Goal: Task Accomplishment & Management: Use online tool/utility

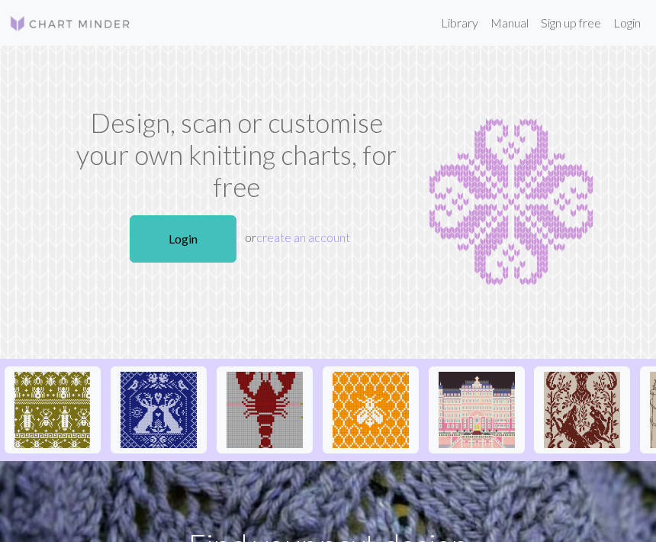
click at [203, 215] on link "Login" at bounding box center [183, 238] width 107 height 47
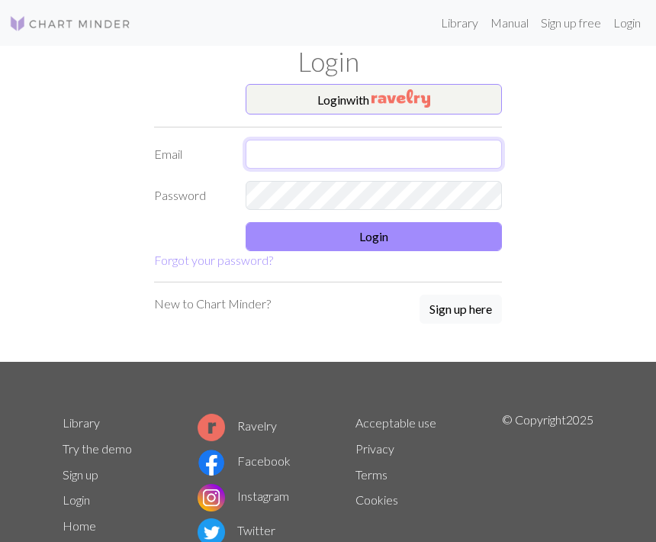
click at [360, 160] on input "text" at bounding box center [374, 154] width 256 height 29
type input "[EMAIL_ADDRESS][DOMAIN_NAME]"
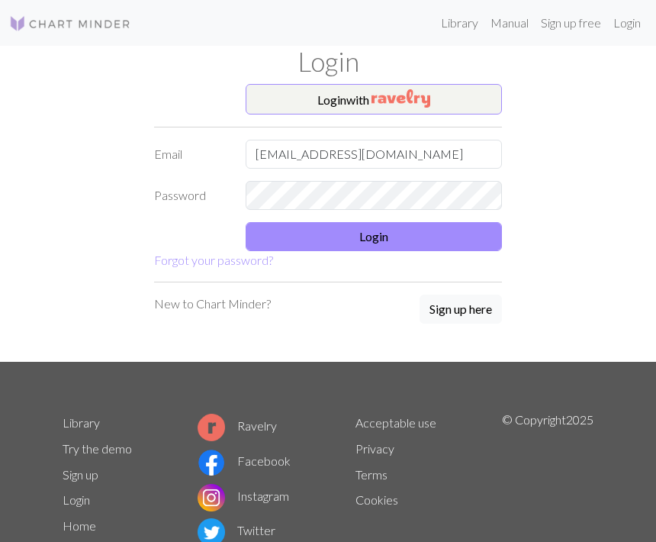
click at [371, 233] on button "Login" at bounding box center [374, 236] width 256 height 29
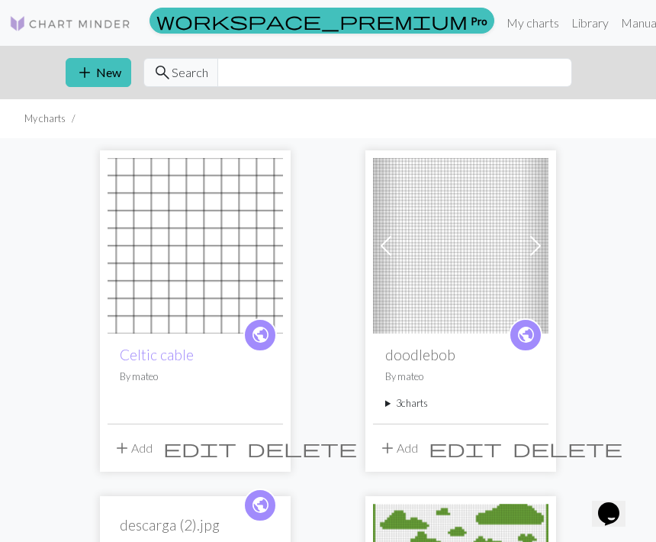
click at [103, 68] on button "add New" at bounding box center [99, 72] width 66 height 29
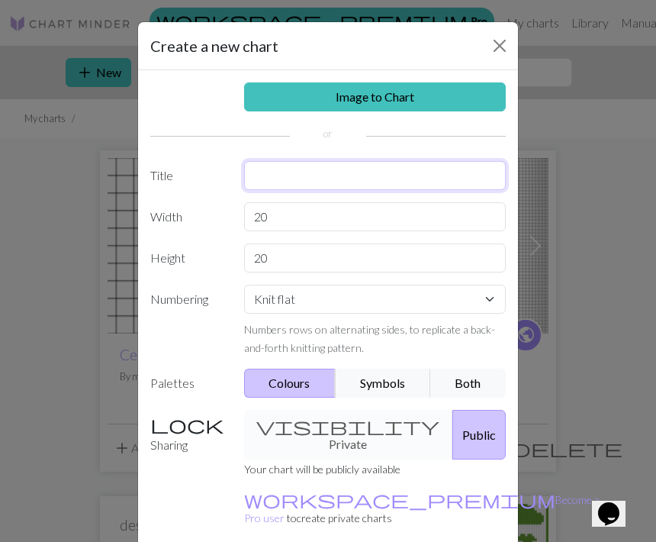
type input "Uuagi"
click at [269, 178] on input "Uuagi" at bounding box center [375, 175] width 262 height 29
type input "Usagi"
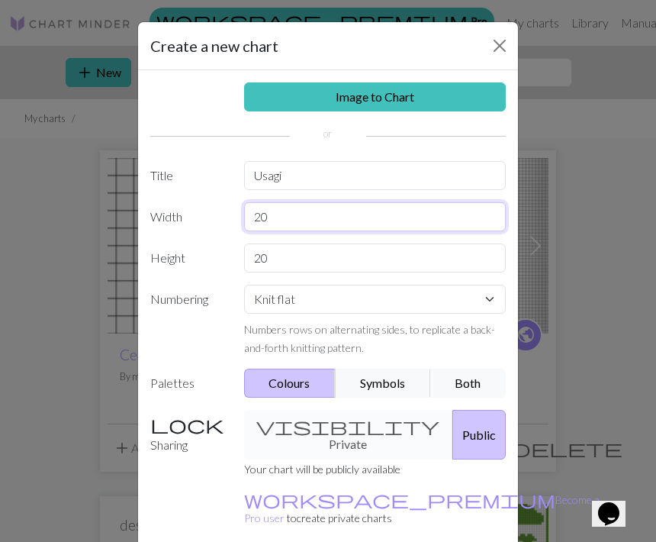
type input "20 -"
type input "30"
type input "32"
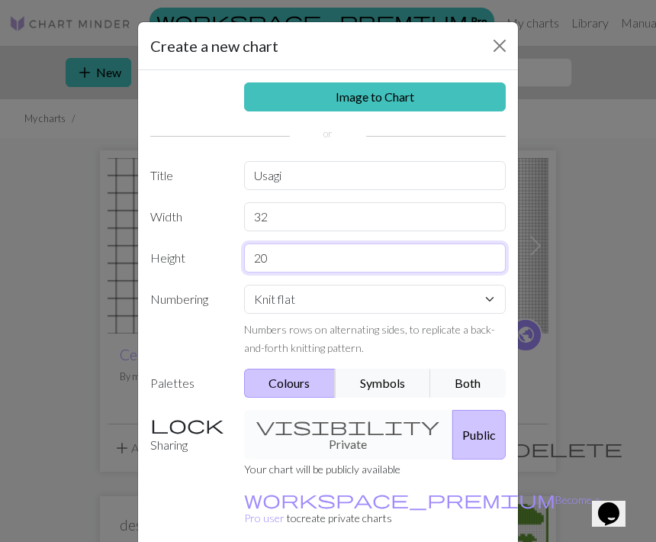
click at [284, 262] on input "20" at bounding box center [375, 257] width 262 height 29
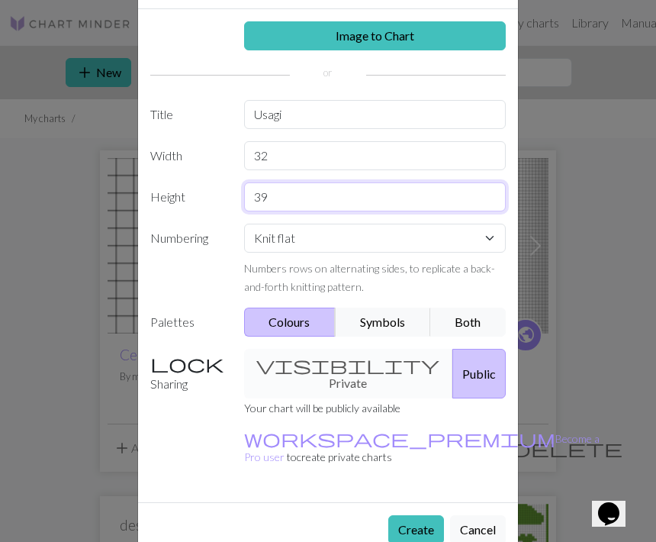
scroll to position [60, 0]
type input "39"
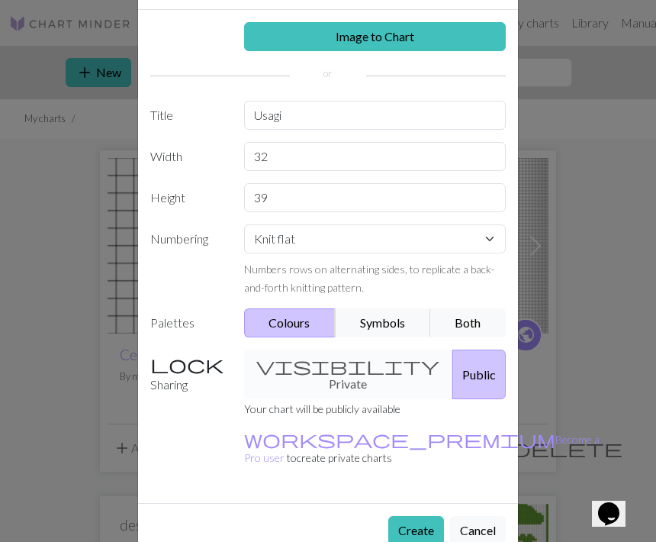
click at [417, 516] on button "Create" at bounding box center [416, 530] width 56 height 29
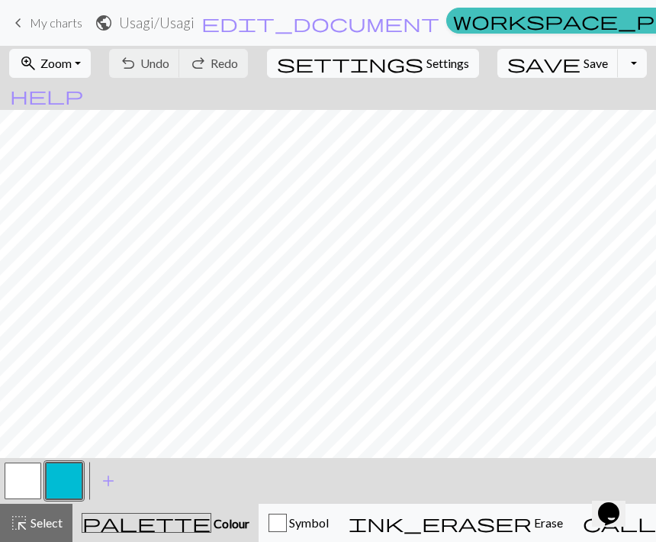
click at [185, 524] on div "palette Colour Colour" at bounding box center [166, 523] width 168 height 20
click at [34, 486] on button "button" at bounding box center [23, 480] width 37 height 37
click at [103, 490] on span "add" at bounding box center [108, 480] width 18 height 21
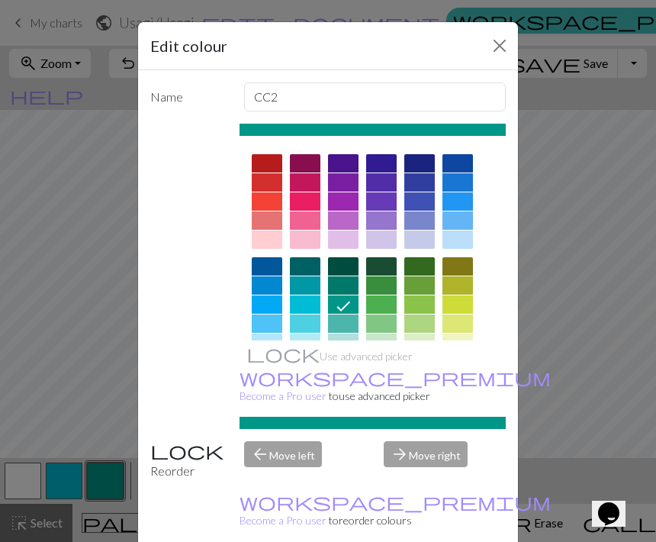
click at [347, 242] on div at bounding box center [343, 239] width 31 height 18
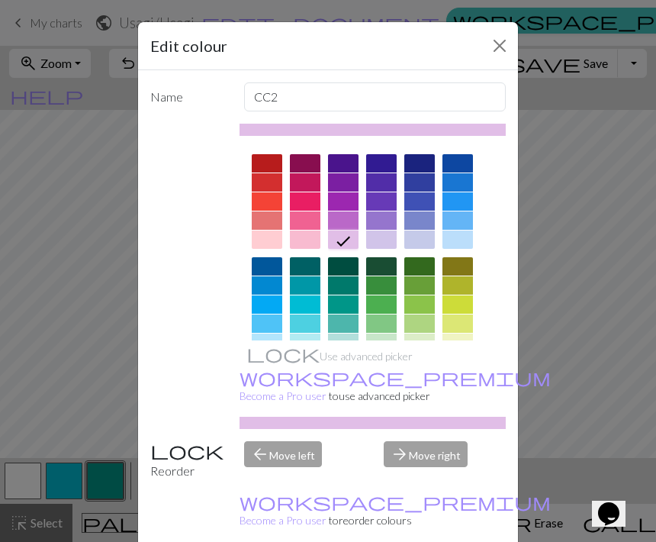
click at [382, 243] on div at bounding box center [381, 239] width 31 height 18
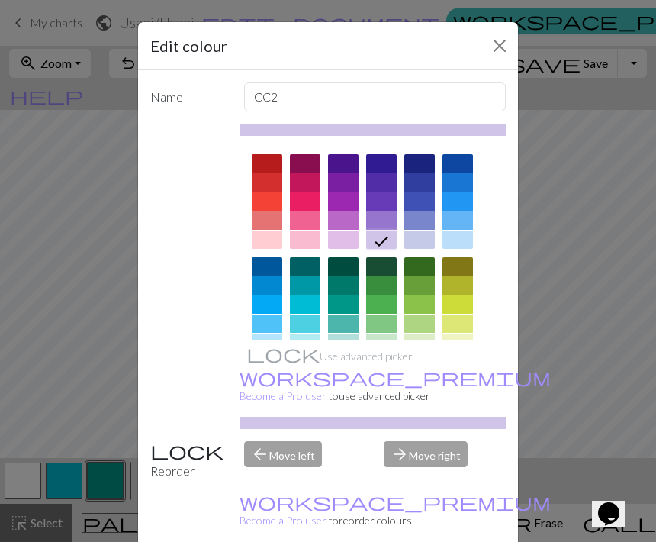
click at [504, 46] on button "Close" at bounding box center [499, 46] width 24 height 24
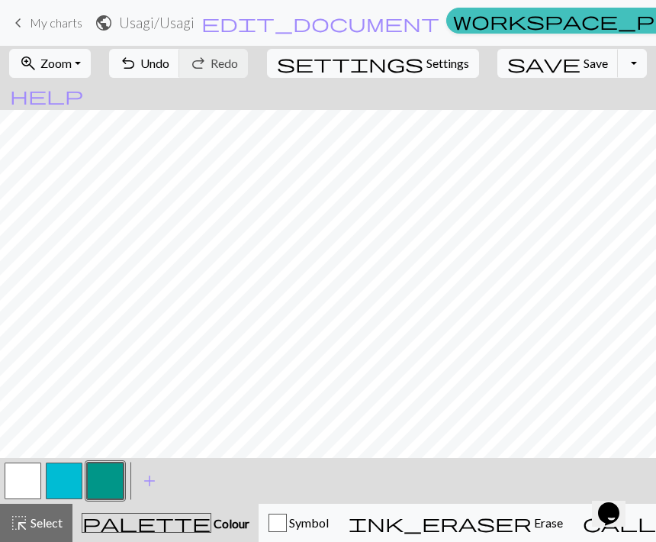
click at [96, 482] on button "button" at bounding box center [105, 480] width 37 height 37
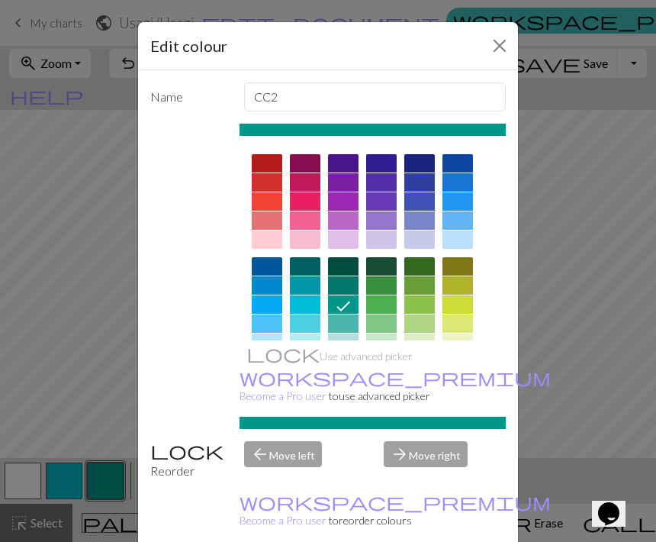
click at [383, 240] on div at bounding box center [381, 239] width 31 height 18
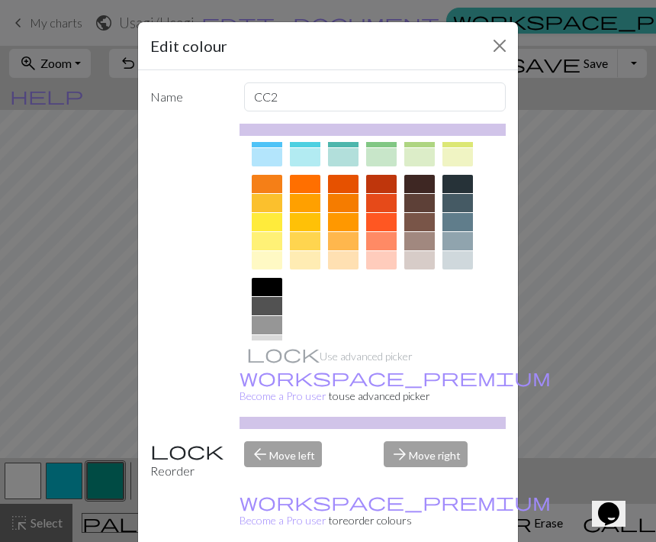
scroll to position [185, 0]
click at [314, 407] on div "Use advanced picker workspace_premium Become a Pro user to use advanced picker" at bounding box center [372, 276] width 267 height 305
click at [339, 389] on div at bounding box center [372, 173] width 267 height 433
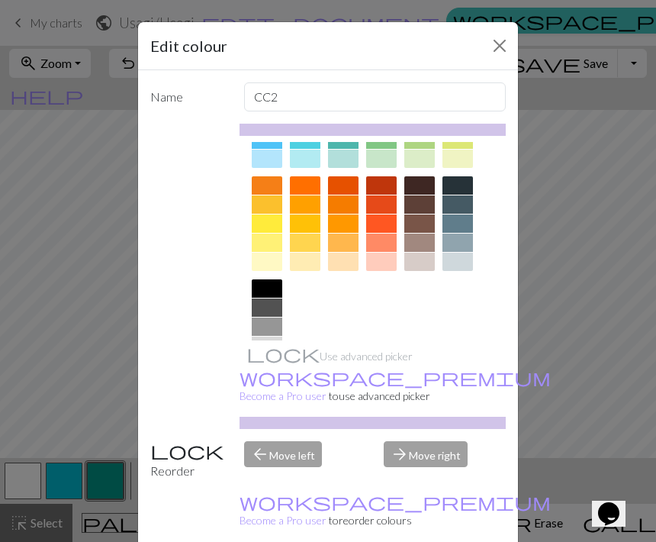
click at [333, 406] on div "Use advanced picker workspace_premium Become a Pro user to use advanced picker" at bounding box center [372, 276] width 267 height 305
click at [507, 48] on button "Close" at bounding box center [499, 46] width 24 height 24
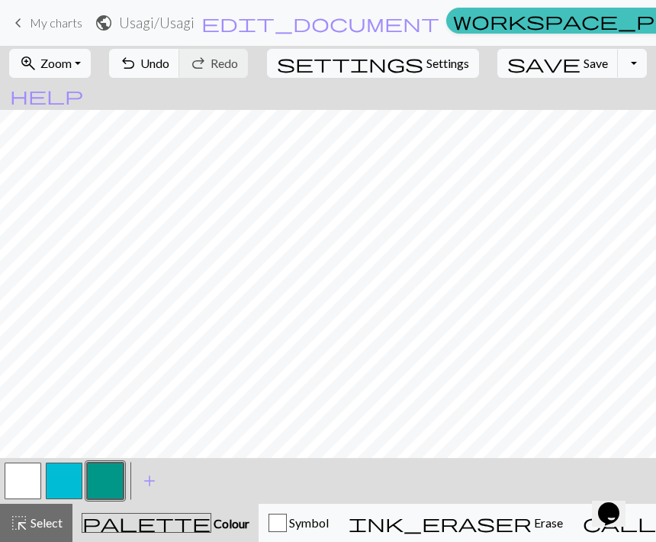
click at [69, 487] on button "button" at bounding box center [64, 480] width 37 height 37
click at [121, 480] on button "button" at bounding box center [105, 480] width 37 height 37
click at [141, 484] on span "add" at bounding box center [149, 480] width 18 height 21
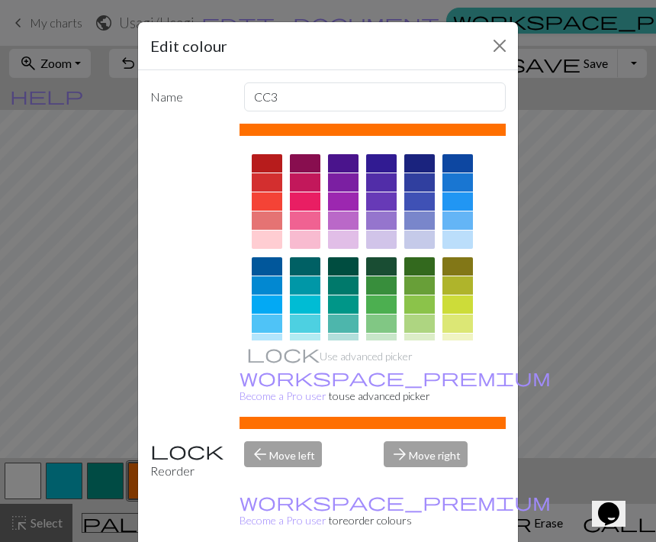
click at [497, 45] on button "Close" at bounding box center [499, 46] width 24 height 24
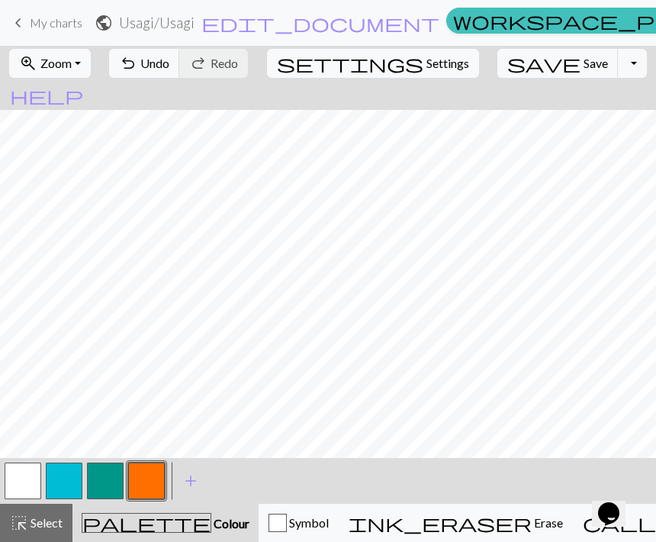
click at [188, 485] on span "add" at bounding box center [191, 480] width 18 height 21
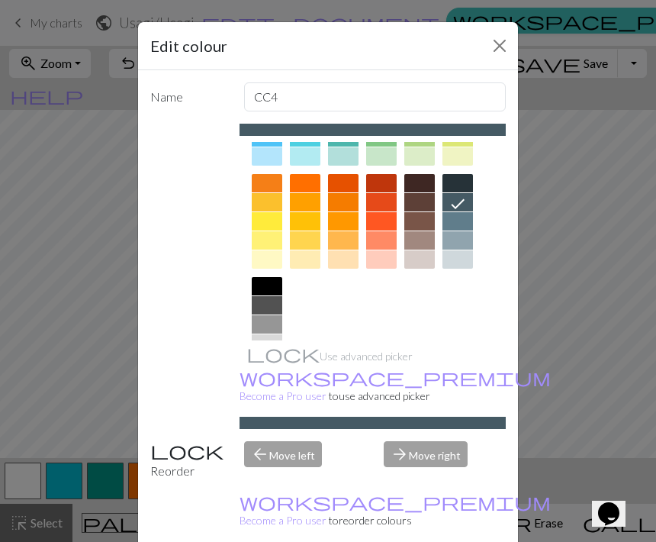
scroll to position [185, 0]
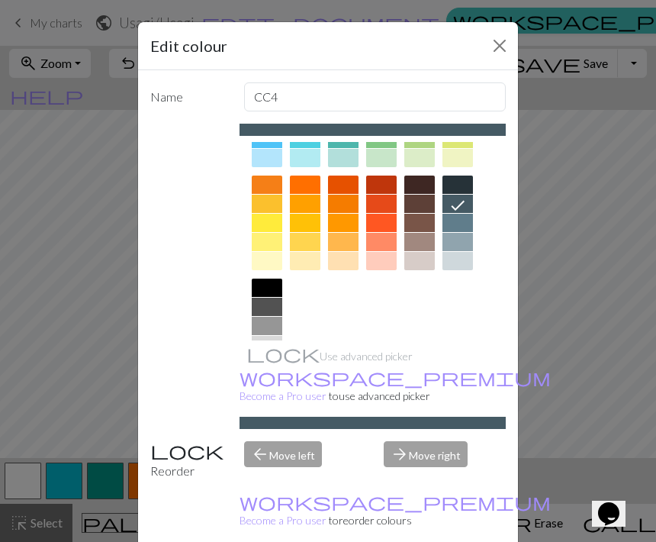
click at [269, 349] on div at bounding box center [267, 345] width 31 height 18
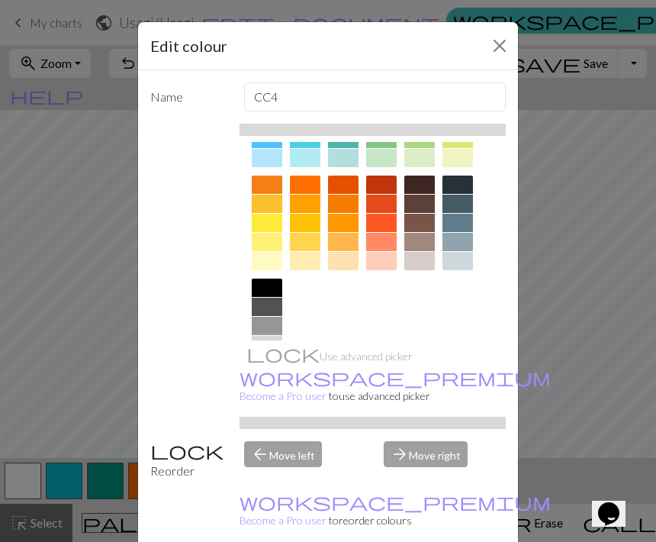
click at [272, 319] on div at bounding box center [267, 326] width 31 height 18
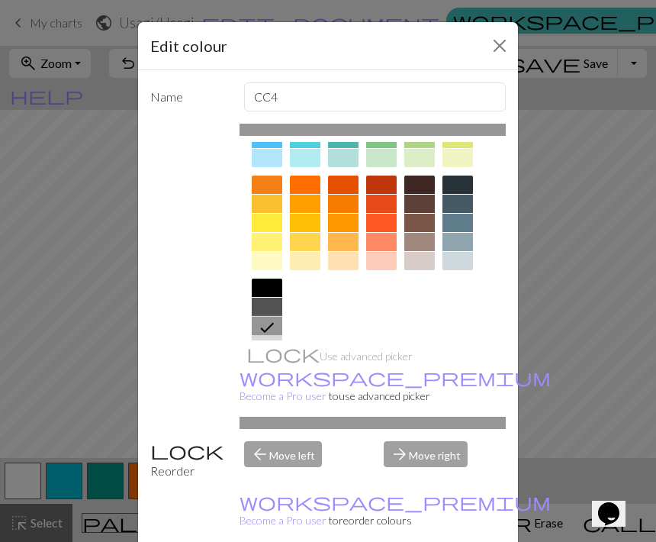
click at [188, 480] on div "Reorder" at bounding box center [188, 460] width 94 height 39
click at [186, 480] on div "Reorder" at bounding box center [188, 460] width 94 height 39
click at [409, 480] on div "arrow_forward Move right" at bounding box center [444, 460] width 140 height 39
click at [410, 480] on div "arrow_forward Move right" at bounding box center [444, 460] width 140 height 39
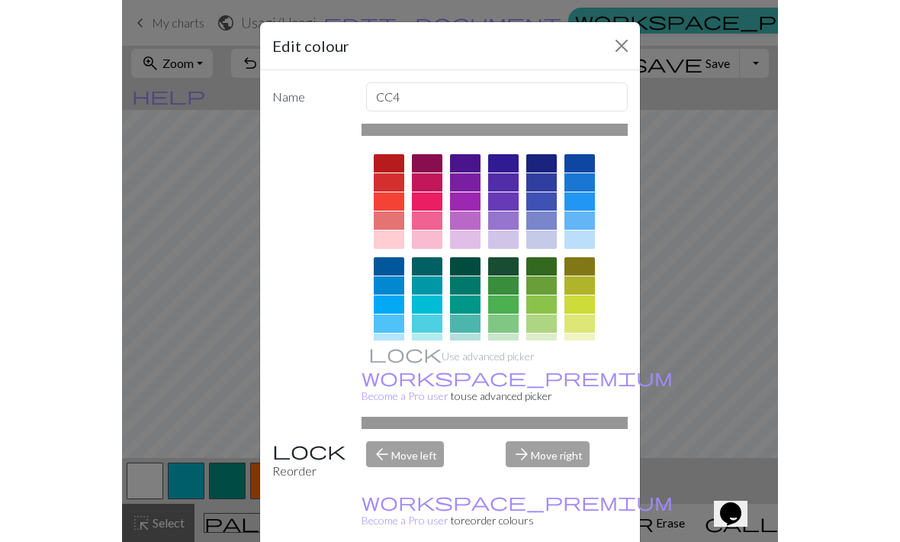
scroll to position [0, 0]
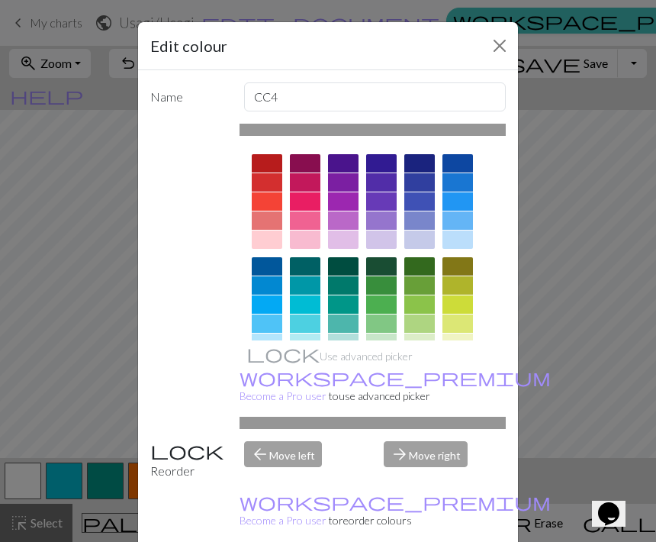
click at [503, 47] on button "Close" at bounding box center [499, 46] width 24 height 24
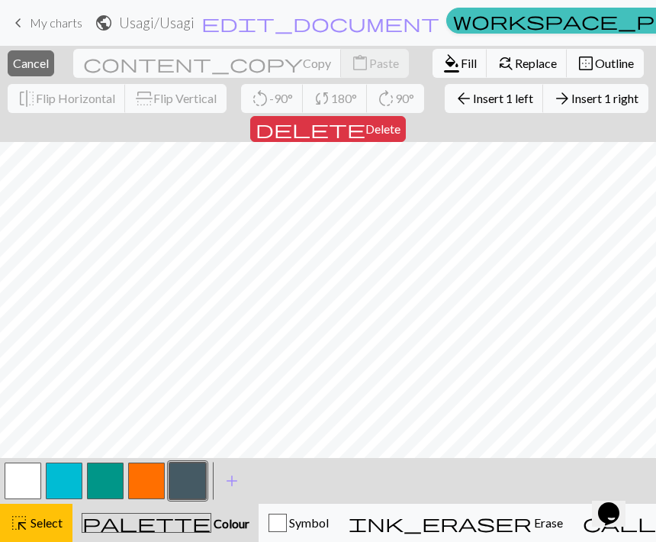
click at [221, 483] on button "add Add a colour" at bounding box center [232, 480] width 38 height 38
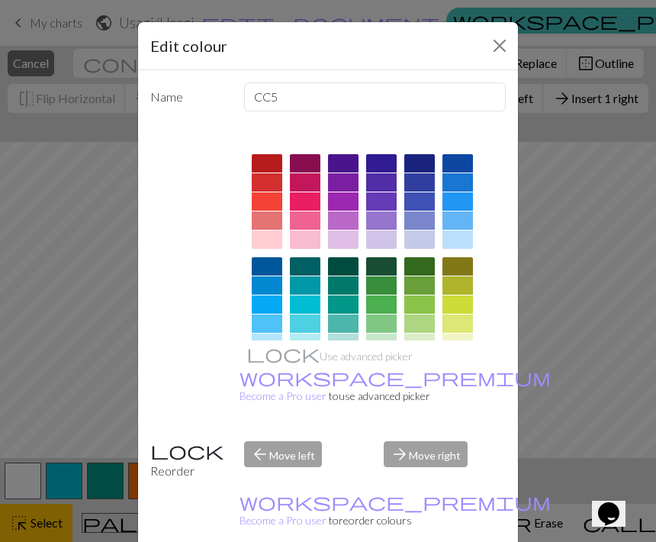
click at [503, 40] on button "Close" at bounding box center [499, 46] width 24 height 24
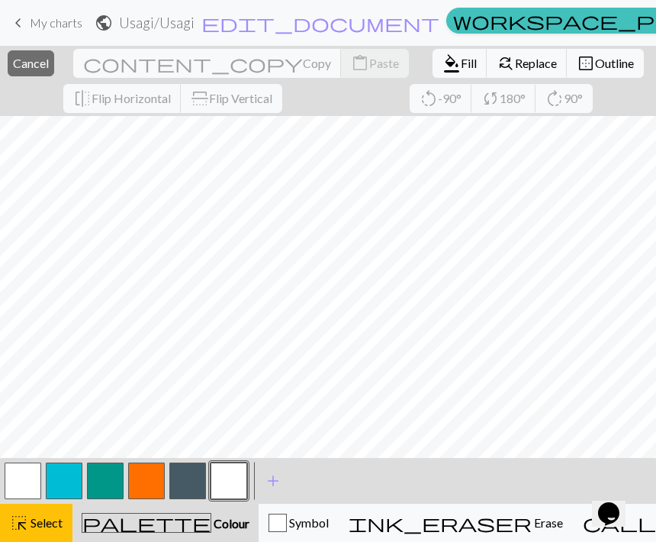
click at [32, 478] on button "button" at bounding box center [23, 480] width 37 height 37
click at [367, 471] on div "< > add Add a colour" at bounding box center [328, 481] width 656 height 46
click at [329, 516] on div "Symbol" at bounding box center [298, 522] width 60 height 18
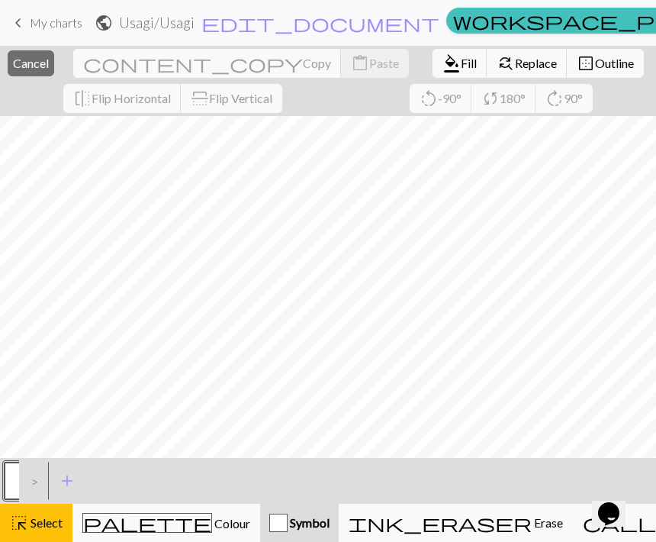
click at [212, 521] on span "Colour" at bounding box center [231, 523] width 38 height 14
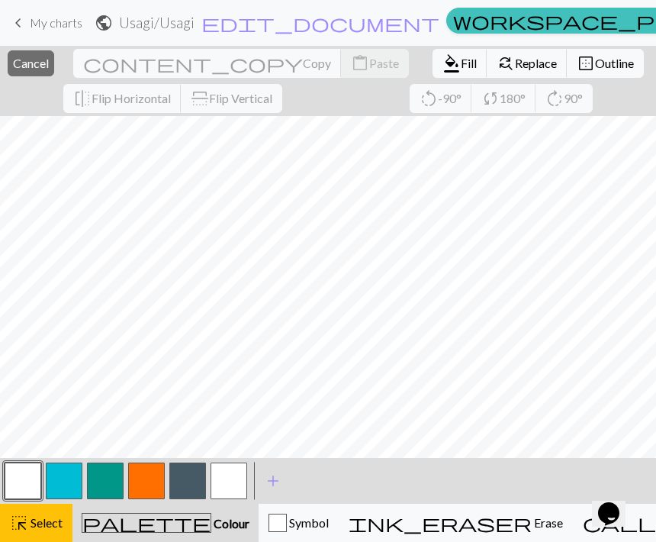
click at [64, 493] on button "button" at bounding box center [64, 480] width 37 height 37
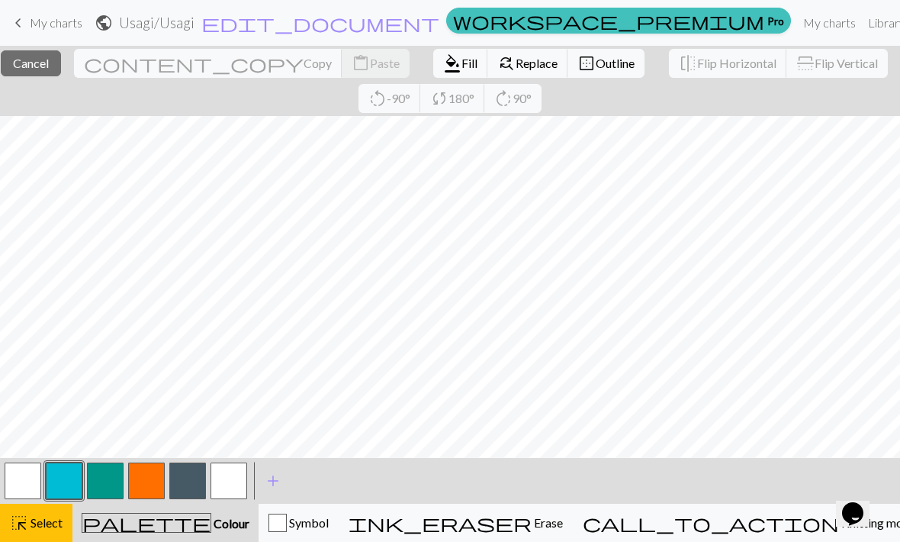
click at [50, 522] on span "Select" at bounding box center [45, 522] width 34 height 14
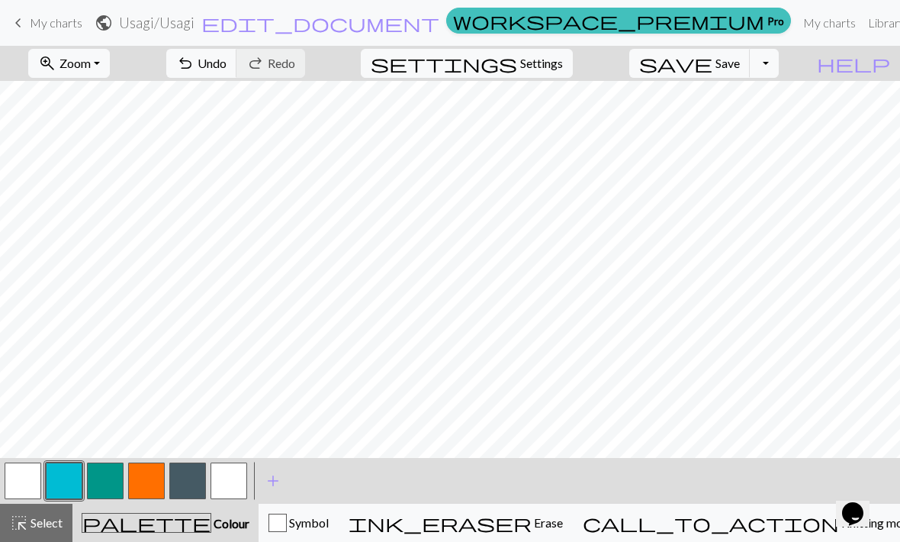
click at [243, 480] on button "button" at bounding box center [229, 480] width 37 height 37
click at [232, 472] on button "button" at bounding box center [229, 480] width 37 height 37
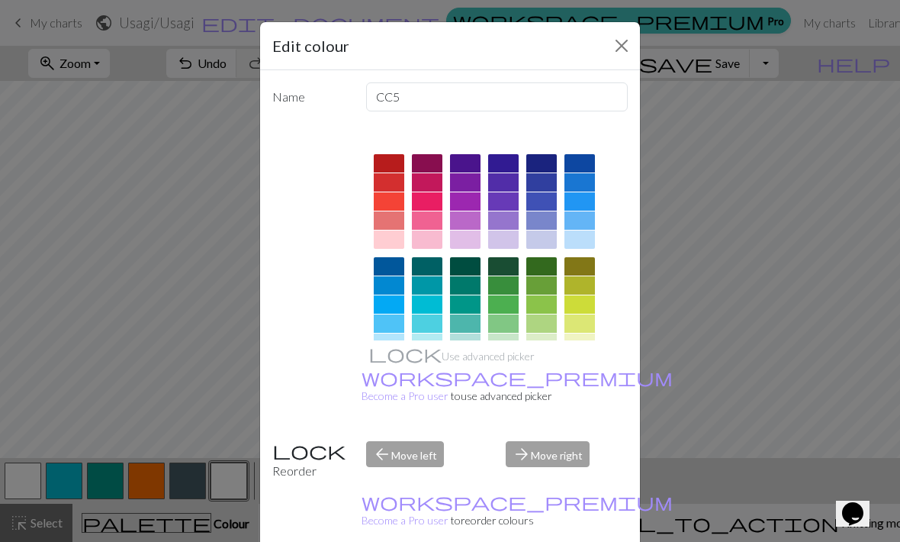
click at [545, 235] on div at bounding box center [541, 239] width 31 height 18
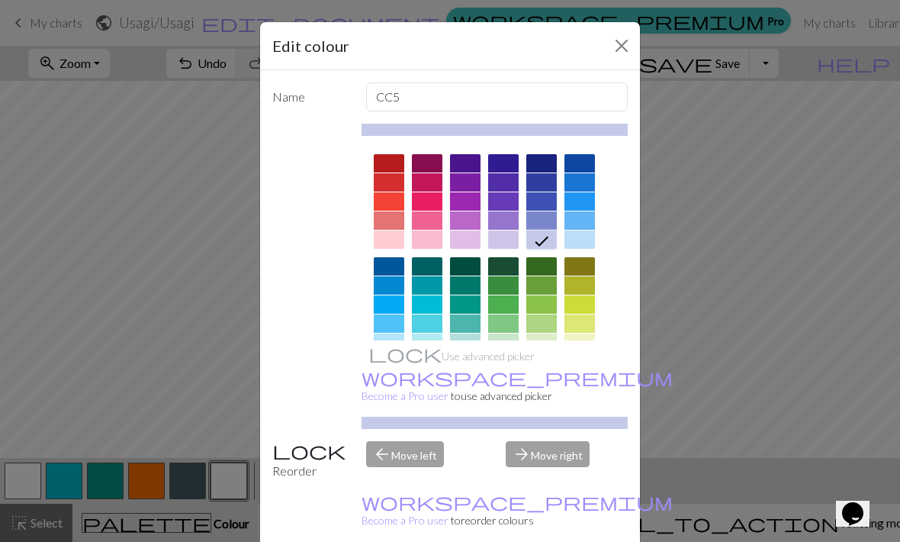
click at [517, 402] on small "workspace_premium Become a Pro user to use advanced picker" at bounding box center [517, 386] width 311 height 31
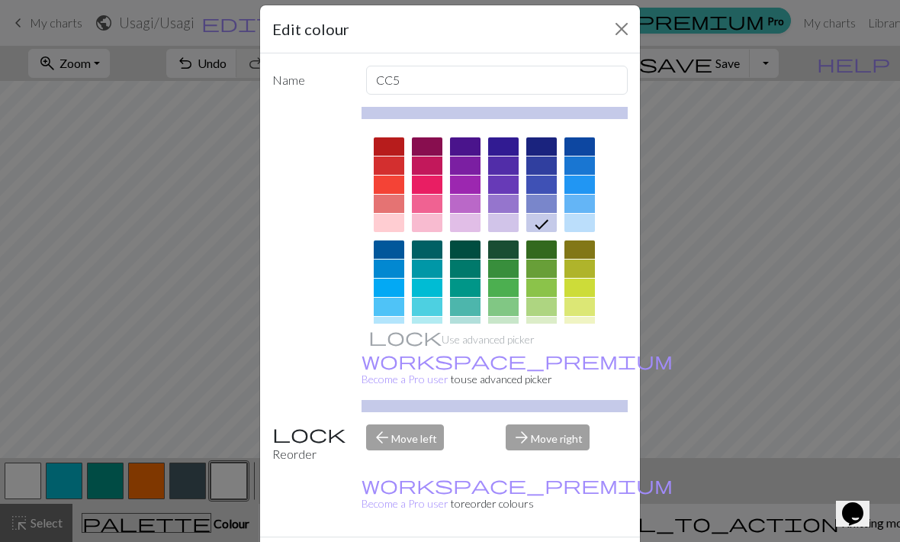
scroll to position [21, 0]
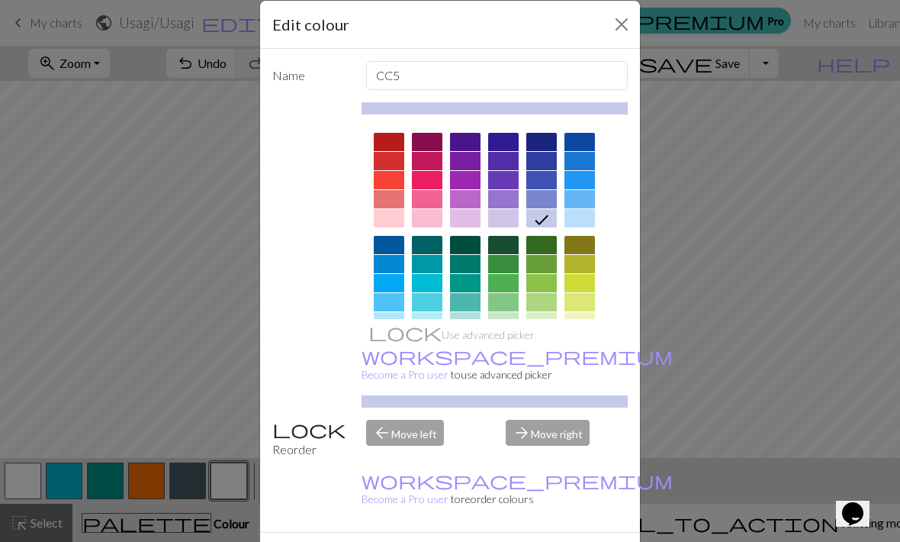
click at [308, 458] on div "Reorder" at bounding box center [310, 438] width 94 height 39
click at [552, 118] on div "Use advanced picker workspace_premium Become a Pro user to use advanced picker" at bounding box center [495, 254] width 267 height 305
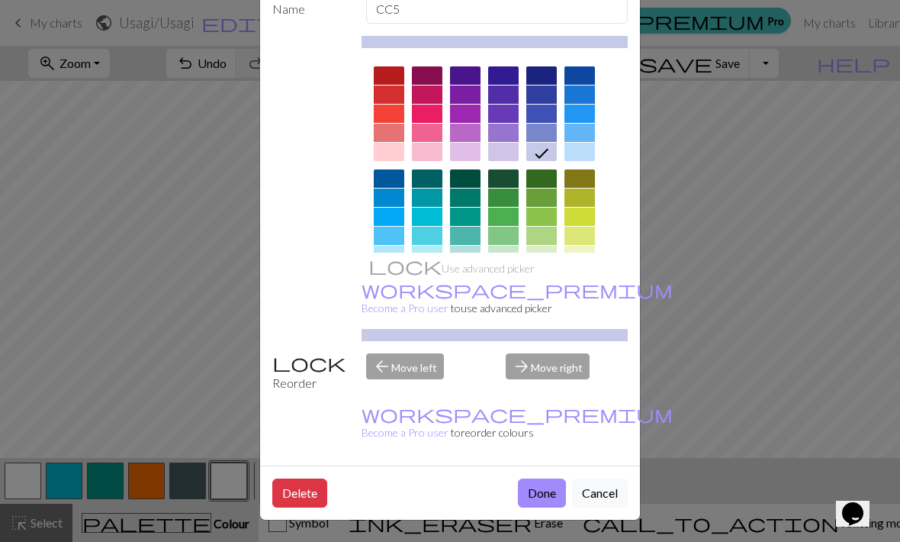
scroll to position [88, 0]
click at [547, 493] on button "Done" at bounding box center [542, 492] width 48 height 29
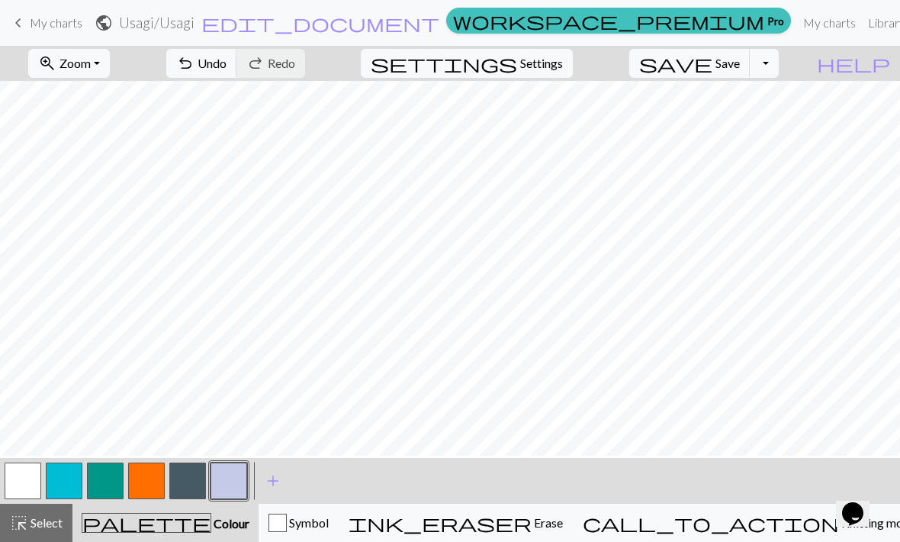
scroll to position [9, 0]
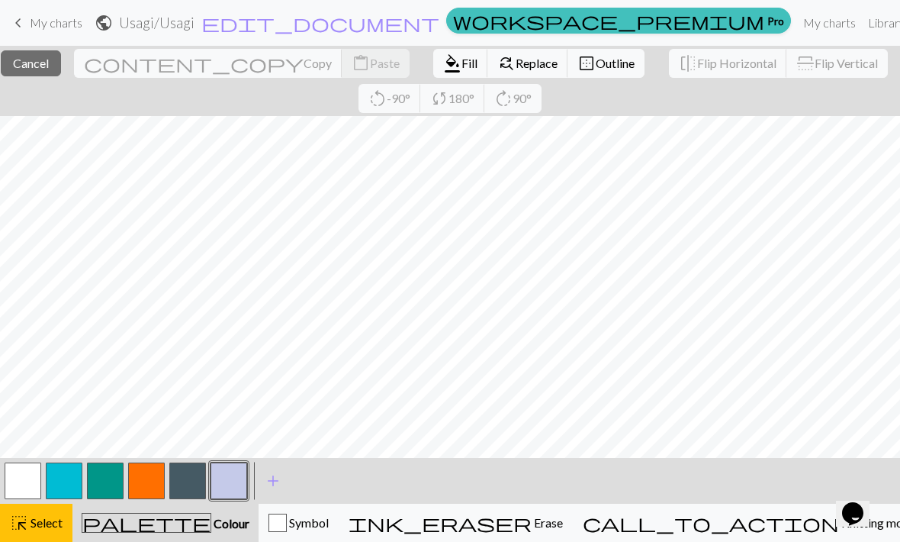
click at [79, 516] on button "palette Colour Colour" at bounding box center [165, 522] width 186 height 38
click at [51, 524] on span "Select" at bounding box center [45, 522] width 34 height 14
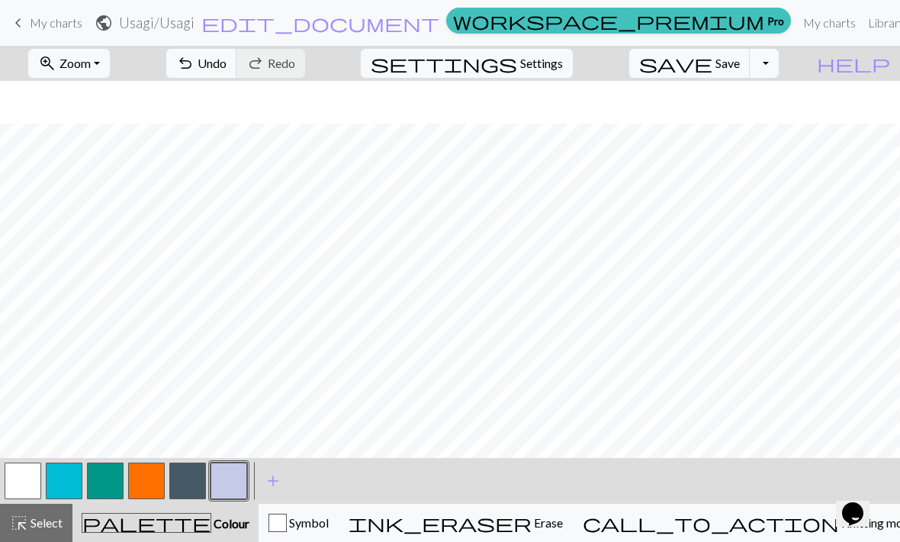
scroll to position [43, 0]
click at [182, 483] on button "button" at bounding box center [187, 480] width 37 height 37
click at [188, 476] on button "button" at bounding box center [187, 480] width 37 height 37
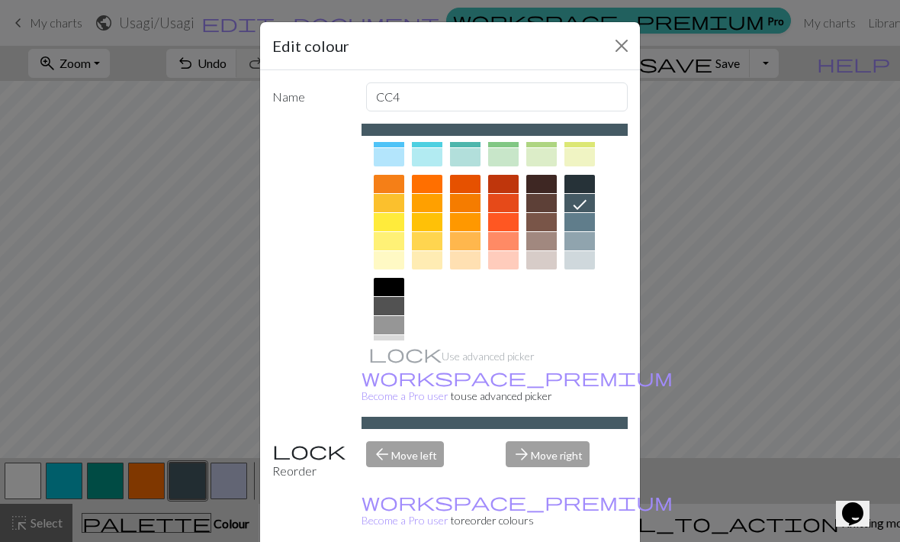
scroll to position [185, 0]
click at [388, 288] on div at bounding box center [389, 287] width 31 height 18
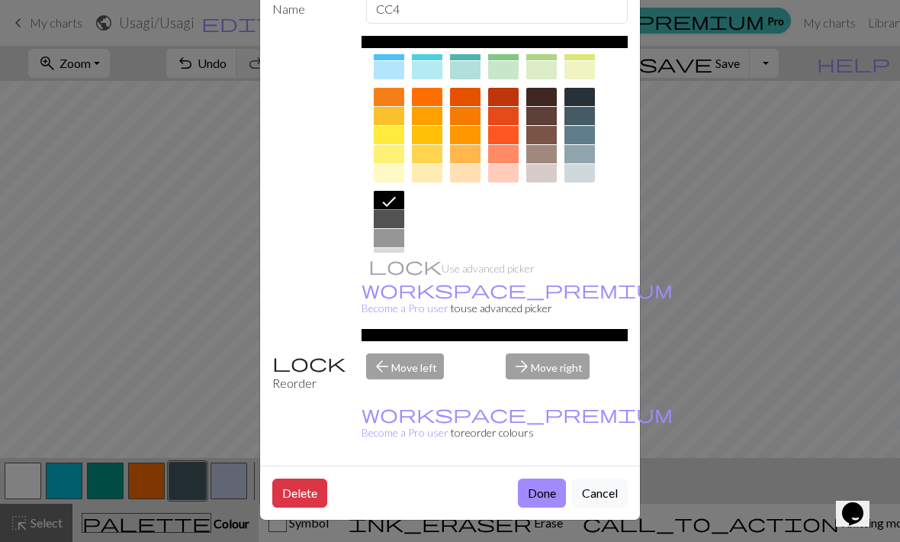
scroll to position [88, 0]
click at [533, 493] on button "Done" at bounding box center [542, 492] width 48 height 29
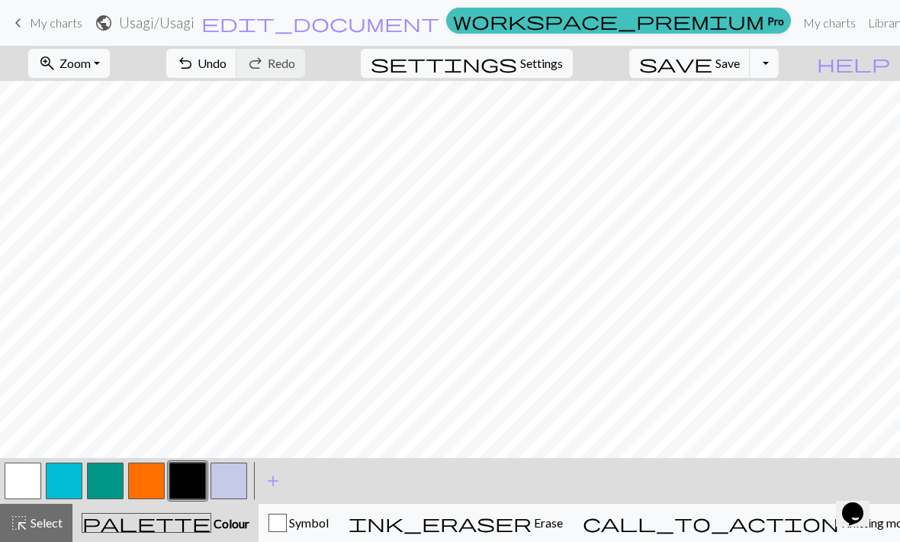
click at [70, 22] on span "My charts" at bounding box center [56, 22] width 53 height 14
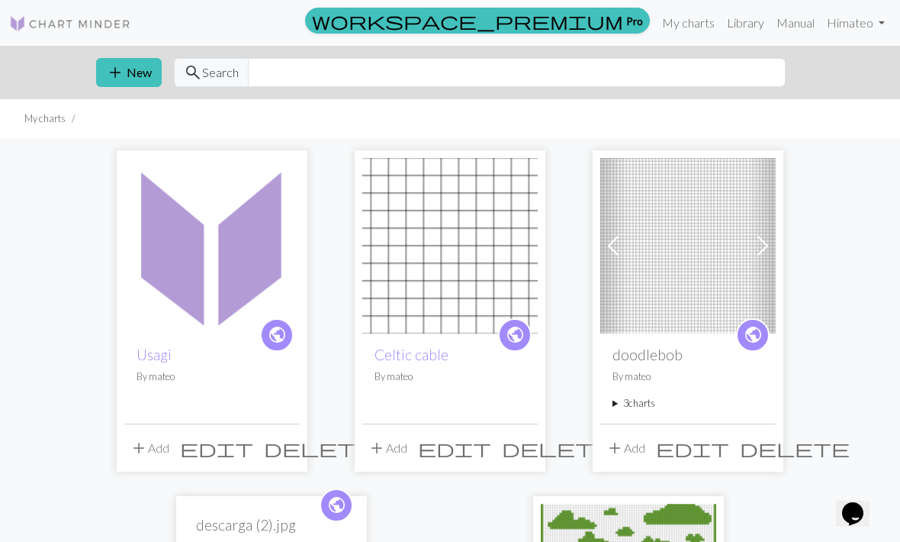
click at [140, 76] on button "add New" at bounding box center [129, 72] width 66 height 29
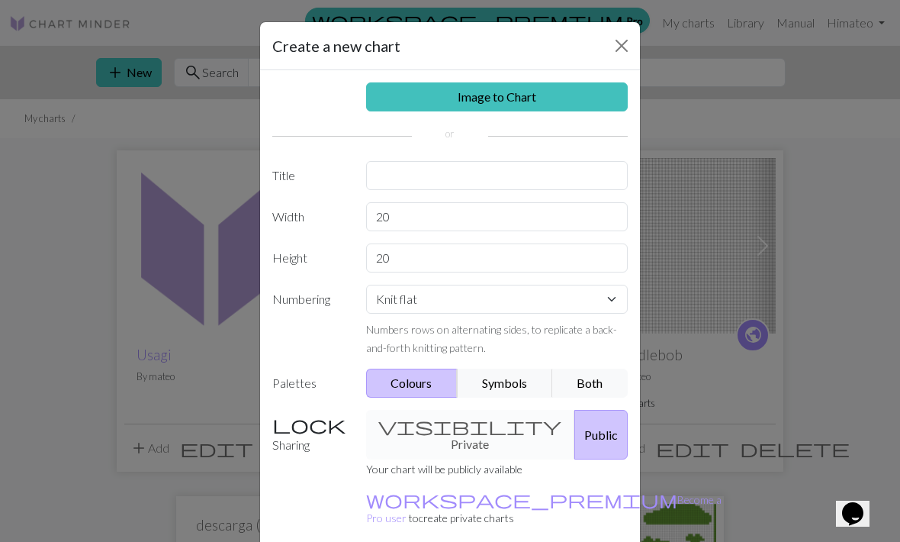
click at [562, 83] on link "Image to Chart" at bounding box center [497, 96] width 262 height 29
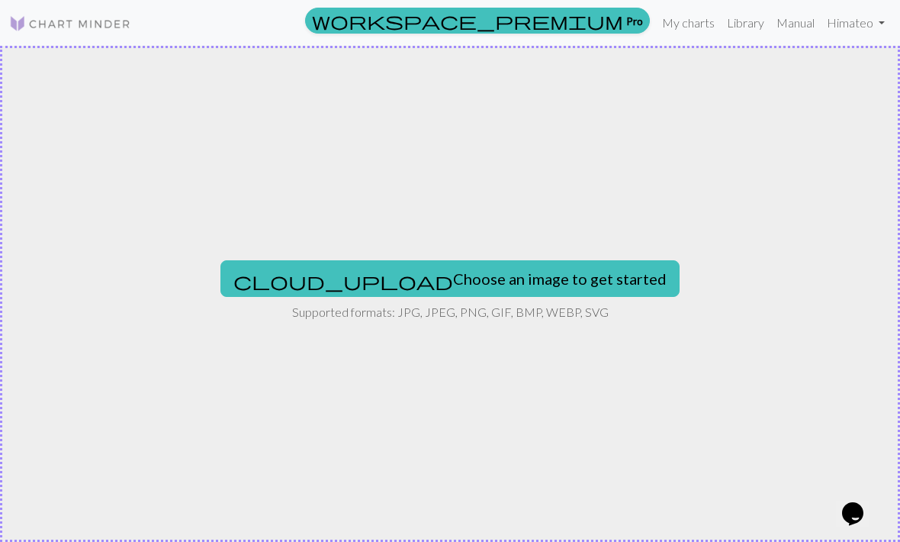
click at [537, 289] on button "cloud_upload Choose an image to get started" at bounding box center [449, 278] width 459 height 37
type input "C:\fakepath\IMG_0024.jpeg"
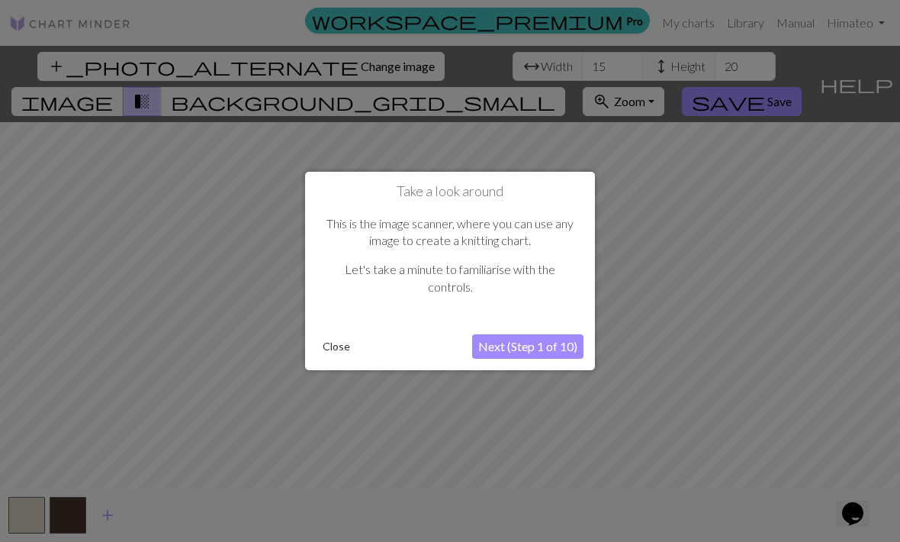
click at [548, 346] on button "Next (Step 1 of 10)" at bounding box center [527, 346] width 111 height 24
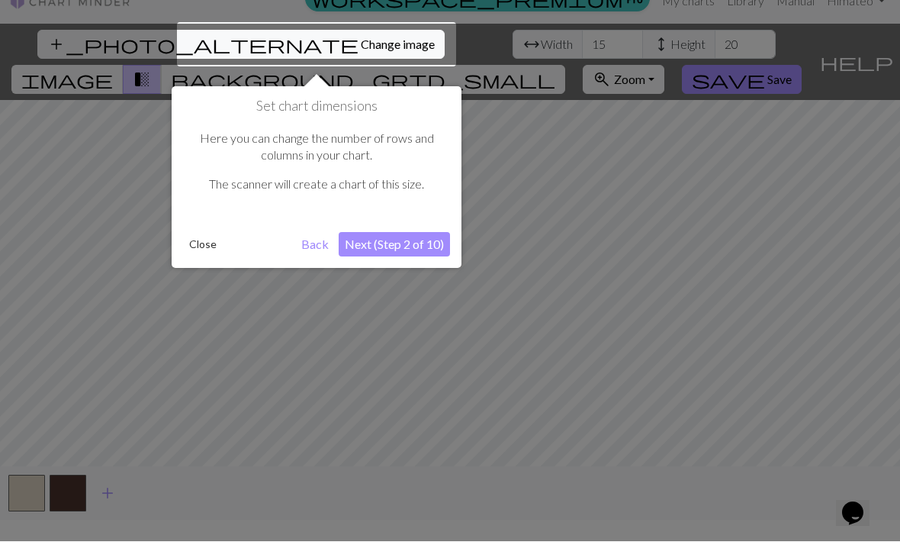
scroll to position [29, 0]
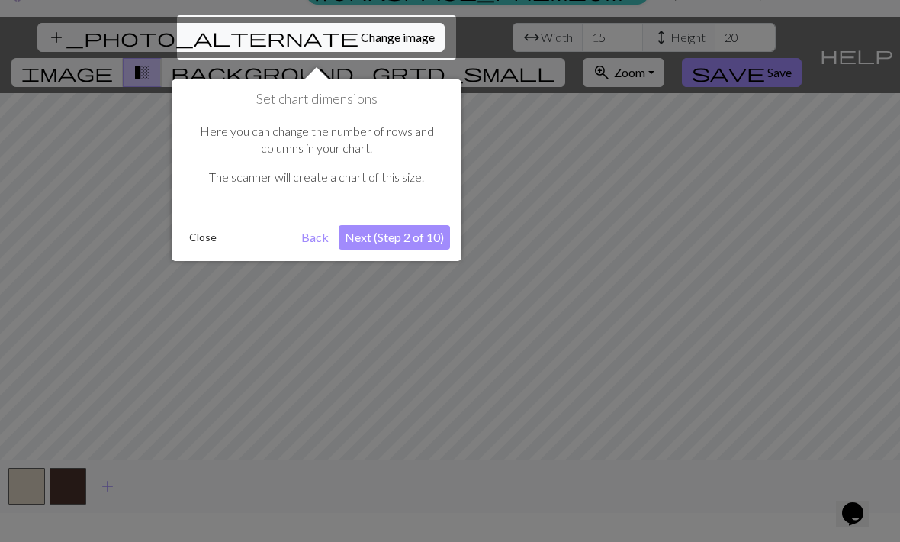
click at [204, 239] on button "Close" at bounding box center [203, 237] width 40 height 23
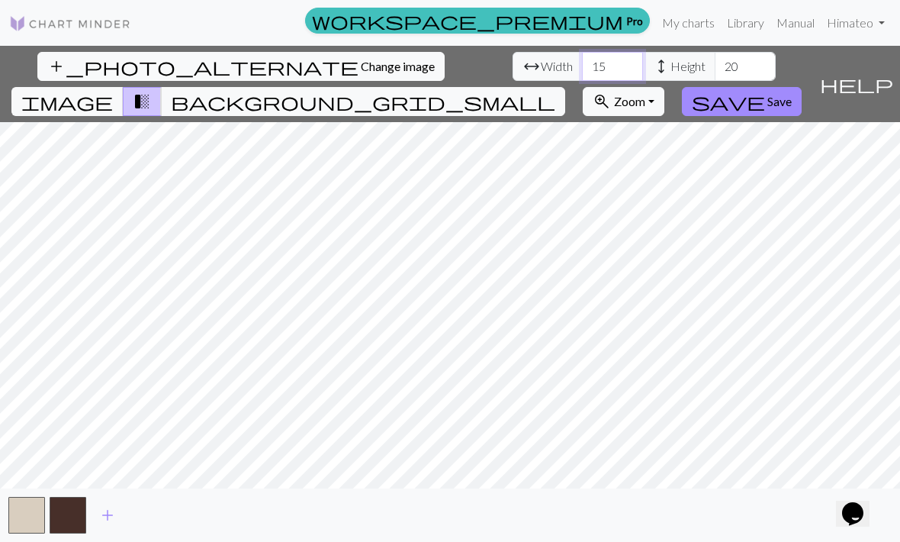
click at [582, 52] on input "15" at bounding box center [612, 66] width 61 height 29
type input "32"
click at [162, 87] on button "transition_fade" at bounding box center [142, 101] width 39 height 29
click at [151, 91] on span "transition_fade" at bounding box center [142, 101] width 18 height 21
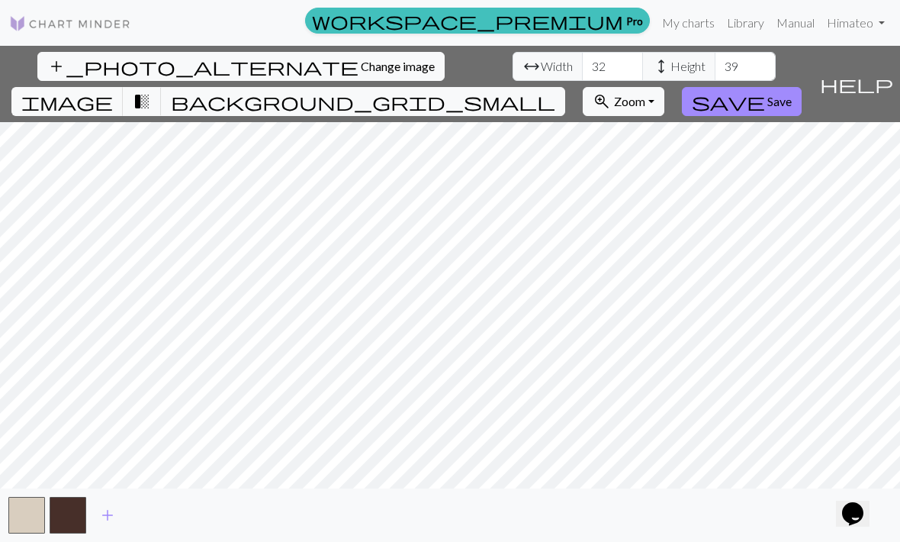
click at [151, 91] on span "transition_fade" at bounding box center [142, 101] width 18 height 21
click at [113, 91] on span "image" at bounding box center [67, 101] width 92 height 21
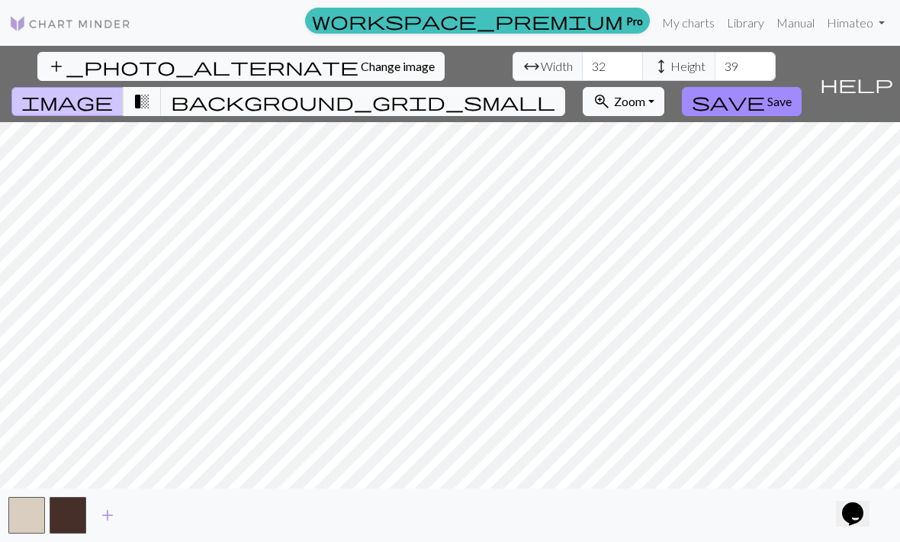
click at [151, 91] on span "transition_fade" at bounding box center [142, 101] width 18 height 21
click at [31, 531] on button "button" at bounding box center [26, 515] width 37 height 37
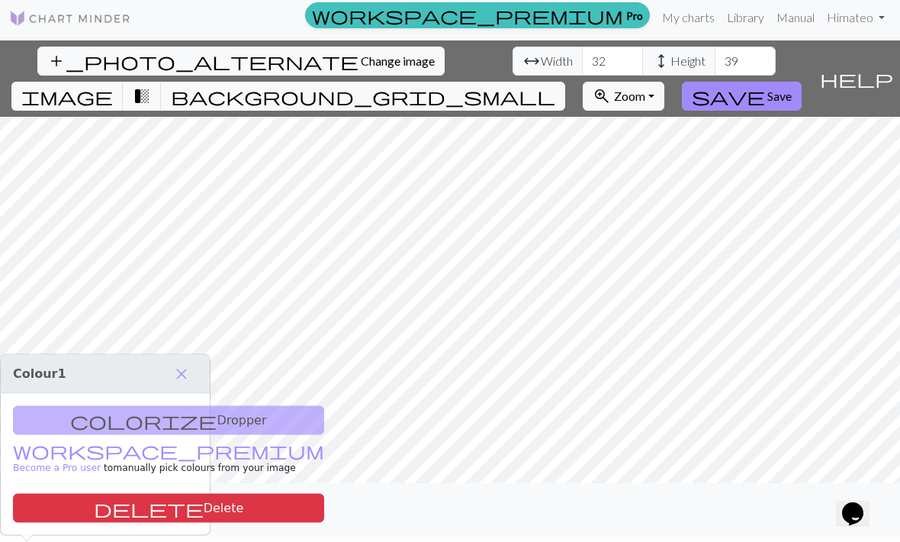
click at [31, 528] on button "button" at bounding box center [26, 509] width 37 height 37
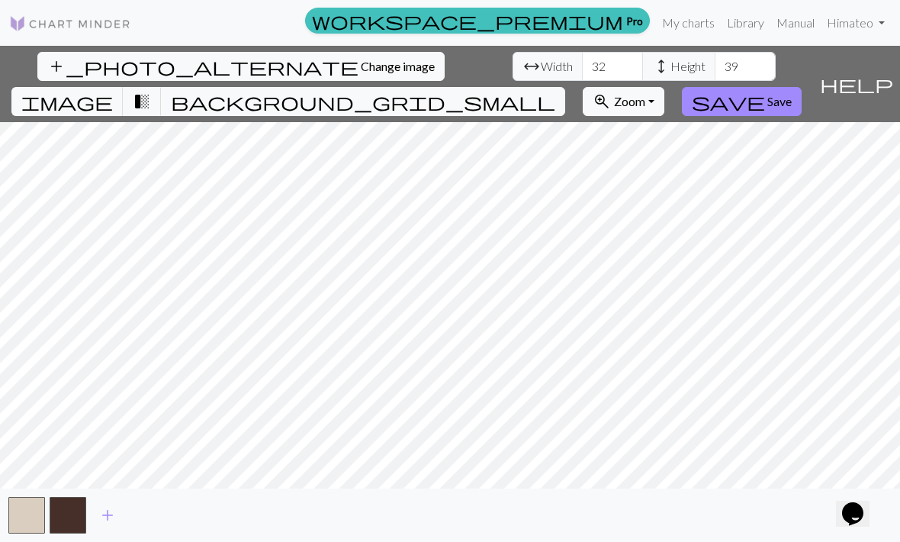
click at [37, 525] on button "button" at bounding box center [26, 515] width 37 height 37
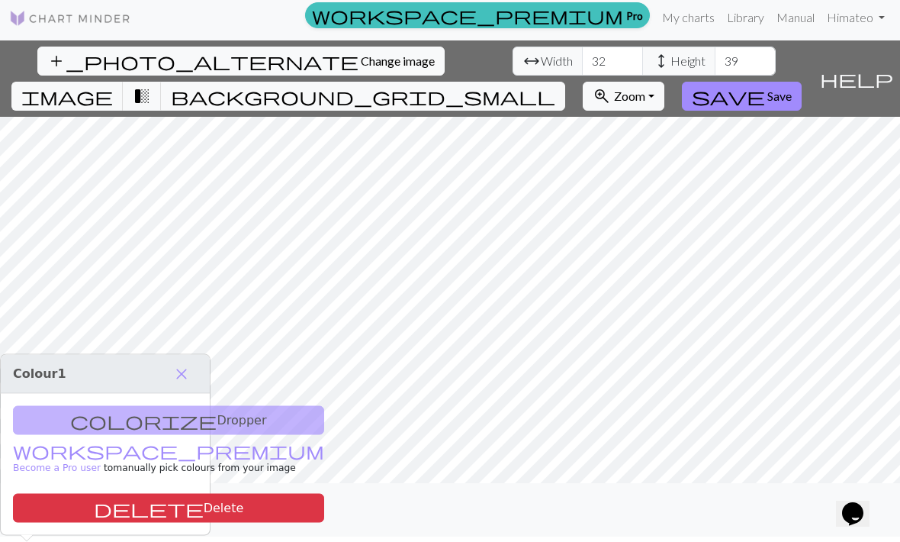
click at [69, 523] on button "button" at bounding box center [68, 509] width 37 height 37
click at [555, 85] on span "background_grid_small" at bounding box center [363, 95] width 384 height 21
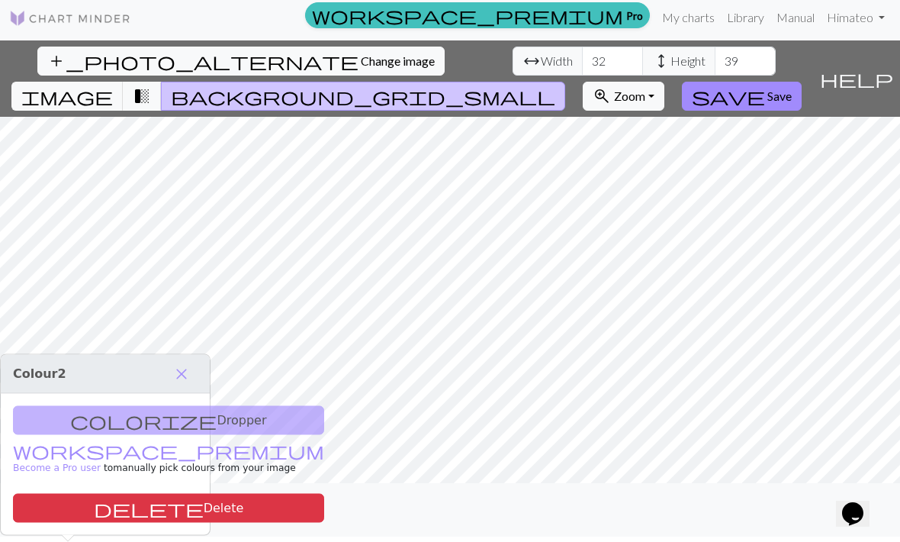
click at [555, 85] on span "background_grid_small" at bounding box center [363, 95] width 384 height 21
click at [151, 85] on span "transition_fade" at bounding box center [142, 95] width 18 height 21
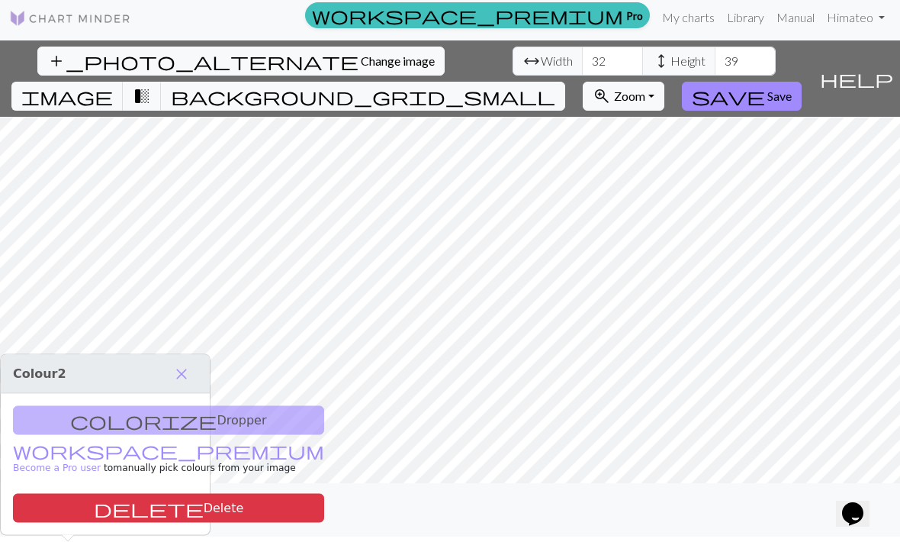
click at [151, 85] on span "transition_fade" at bounding box center [142, 95] width 18 height 21
type input "39"
click at [113, 85] on span "image" at bounding box center [67, 95] width 92 height 21
click at [112, 520] on span "add" at bounding box center [107, 509] width 18 height 21
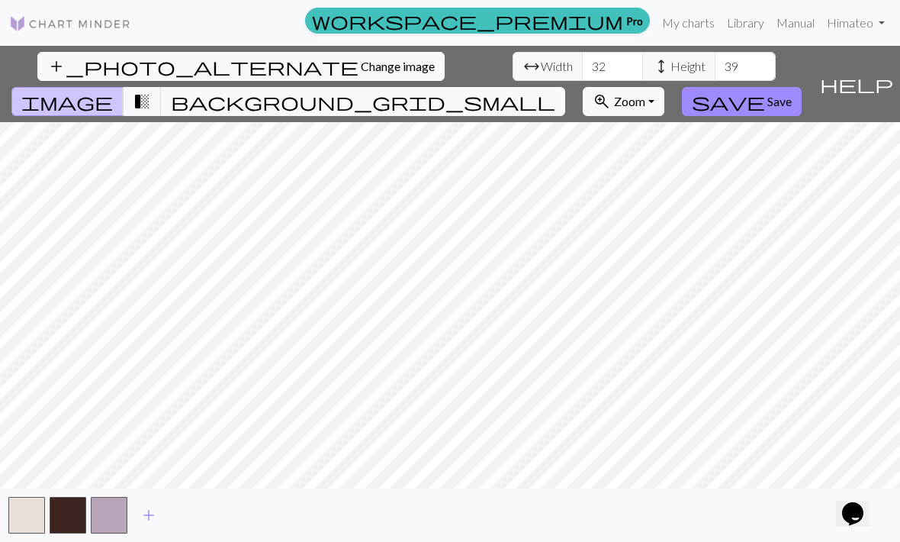
click at [116, 533] on button "button" at bounding box center [109, 515] width 37 height 37
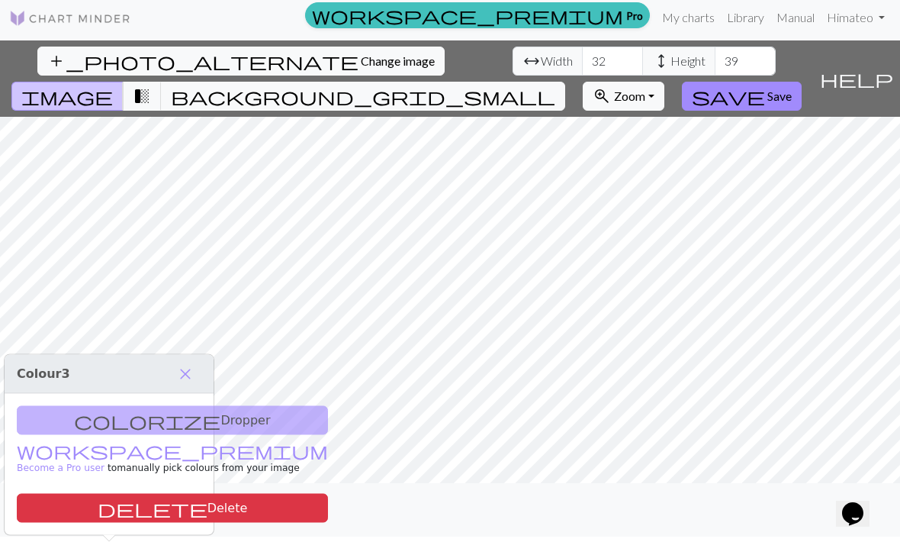
click at [146, 403] on div "colorize Dropper workspace_premium Become a Pro user to manually pick colours f…" at bounding box center [109, 464] width 209 height 141
click at [155, 403] on div "colorize Dropper workspace_premium Become a Pro user to manually pick colours f…" at bounding box center [109, 464] width 209 height 141
click at [195, 529] on div "add" at bounding box center [450, 509] width 900 height 53
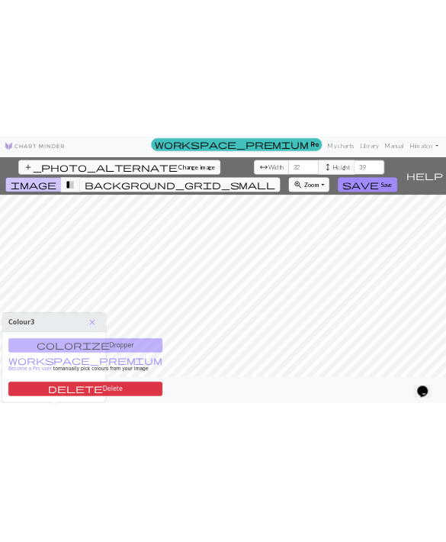
scroll to position [0, 0]
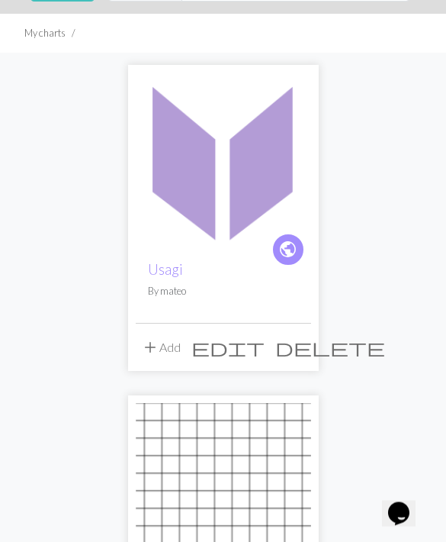
click at [164, 264] on link "Usagi" at bounding box center [165, 270] width 35 height 18
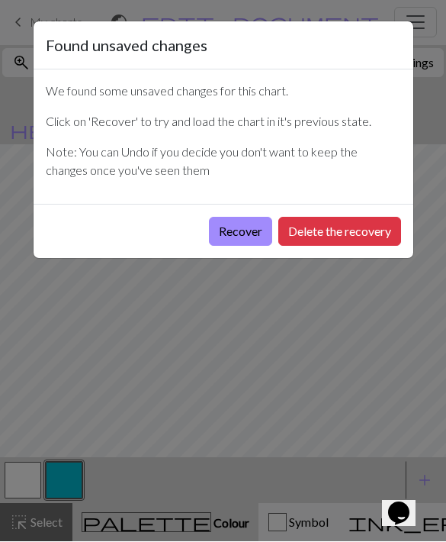
click at [246, 243] on button "Recover" at bounding box center [240, 231] width 63 height 29
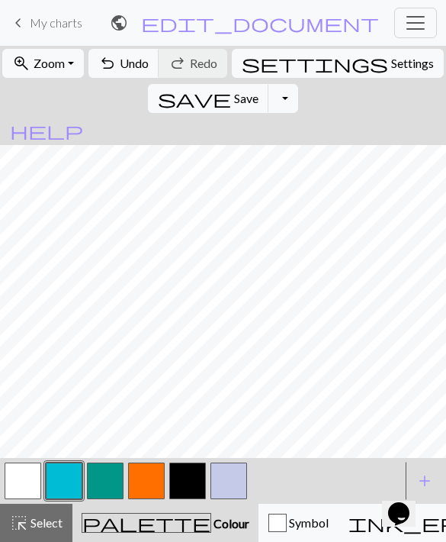
click at [196, 487] on button "button" at bounding box center [187, 480] width 37 height 37
click at [227, 471] on button "button" at bounding box center [229, 480] width 37 height 37
click at [184, 470] on button "button" at bounding box center [187, 480] width 37 height 37
click at [224, 484] on button "button" at bounding box center [229, 480] width 37 height 37
click at [191, 464] on button "button" at bounding box center [187, 480] width 37 height 37
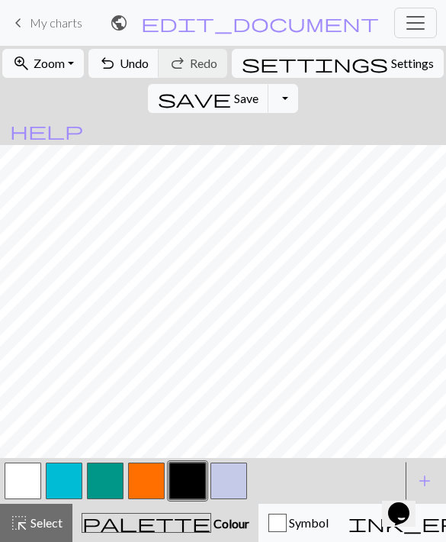
click at [233, 478] on button "button" at bounding box center [229, 480] width 37 height 37
click at [198, 485] on button "button" at bounding box center [187, 480] width 37 height 37
click at [226, 474] on button "button" at bounding box center [229, 480] width 37 height 37
click at [200, 478] on button "button" at bounding box center [187, 480] width 37 height 37
click at [228, 480] on button "button" at bounding box center [229, 480] width 37 height 37
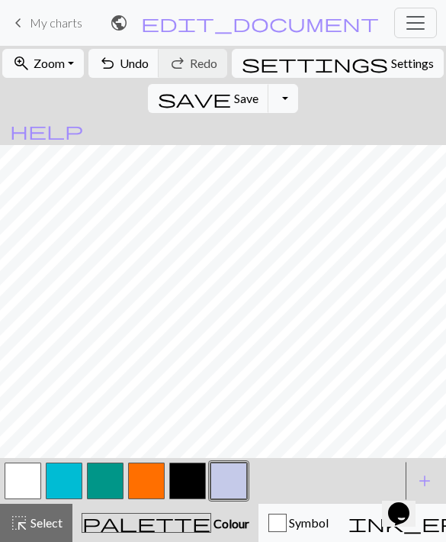
click at [205, 479] on button "button" at bounding box center [187, 480] width 37 height 37
click at [213, 474] on button "button" at bounding box center [229, 480] width 37 height 37
click at [192, 480] on button "button" at bounding box center [187, 480] width 37 height 37
click at [222, 483] on button "button" at bounding box center [229, 480] width 37 height 37
click at [186, 473] on button "button" at bounding box center [187, 480] width 37 height 37
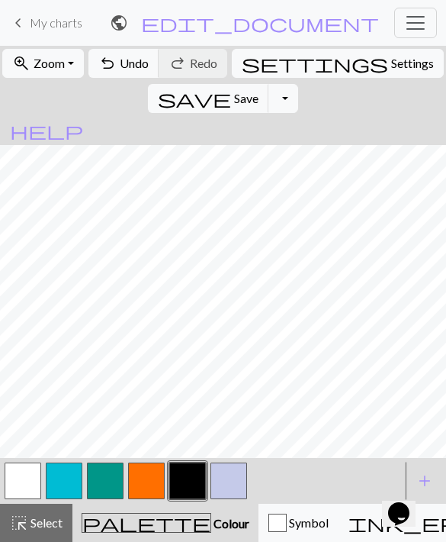
click at [224, 476] on button "button" at bounding box center [229, 480] width 37 height 37
click at [201, 477] on button "button" at bounding box center [187, 480] width 37 height 37
click at [149, 480] on button "button" at bounding box center [146, 480] width 37 height 37
click at [152, 483] on button "button" at bounding box center [146, 480] width 37 height 37
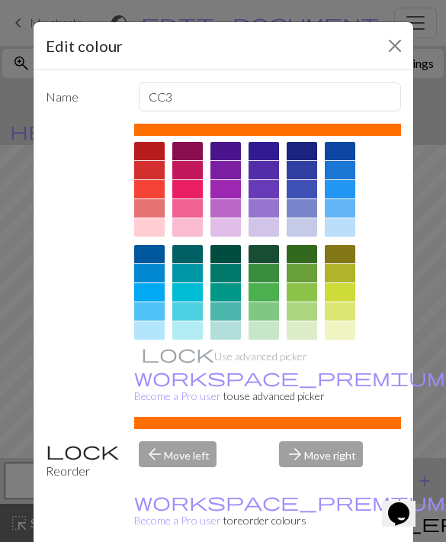
click at [188, 227] on div at bounding box center [187, 227] width 31 height 18
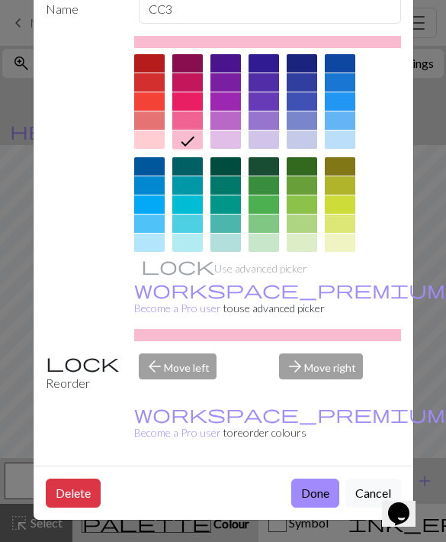
scroll to position [88, 0]
click at [310, 498] on button "Done" at bounding box center [315, 492] width 48 height 29
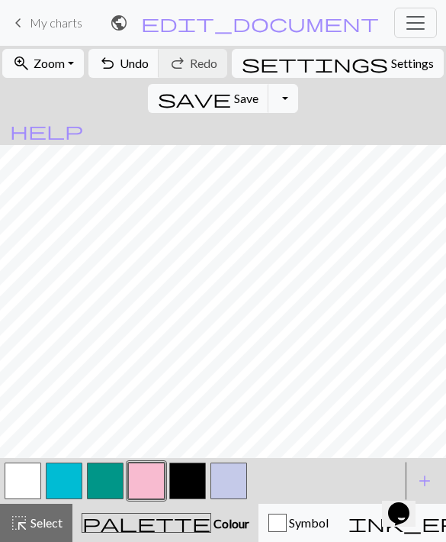
click at [180, 484] on button "button" at bounding box center [187, 480] width 37 height 37
click at [34, 479] on button "button" at bounding box center [23, 480] width 37 height 37
click at [188, 477] on button "button" at bounding box center [187, 480] width 37 height 37
click at [22, 474] on button "button" at bounding box center [23, 480] width 37 height 37
click at [147, 477] on button "button" at bounding box center [146, 480] width 37 height 37
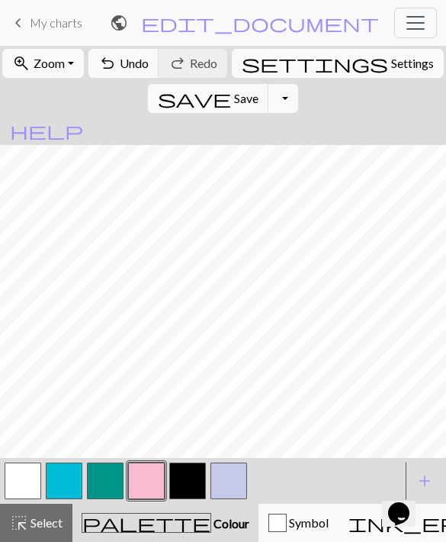
click at [200, 479] on button "button" at bounding box center [187, 480] width 37 height 37
click at [14, 478] on button "button" at bounding box center [23, 480] width 37 height 37
click at [220, 475] on button "button" at bounding box center [229, 480] width 37 height 37
click at [190, 484] on button "button" at bounding box center [187, 480] width 37 height 37
click at [146, 481] on button "button" at bounding box center [146, 480] width 37 height 37
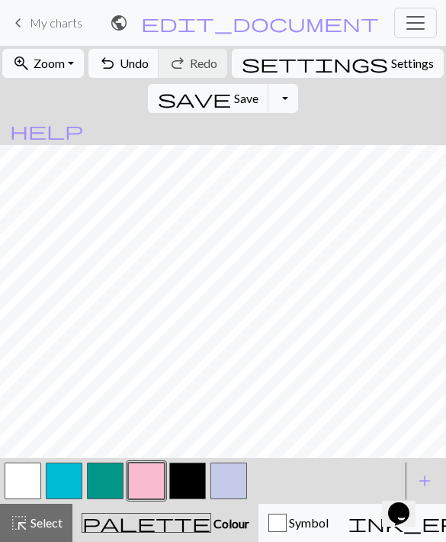
click at [187, 480] on button "button" at bounding box center [187, 480] width 37 height 37
click at [232, 484] on button "button" at bounding box center [229, 480] width 37 height 37
click at [69, 482] on button "button" at bounding box center [64, 480] width 37 height 37
click at [64, 489] on button "button" at bounding box center [64, 480] width 37 height 37
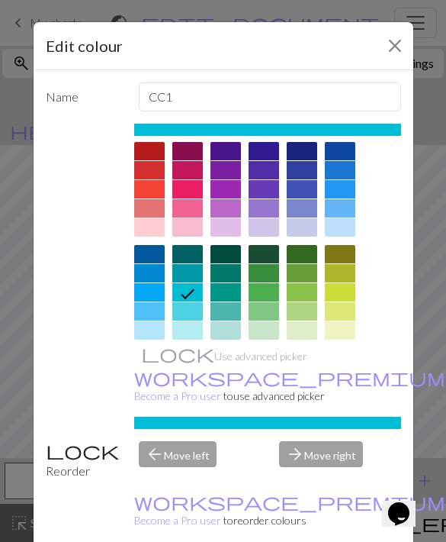
click at [338, 338] on div at bounding box center [340, 330] width 31 height 18
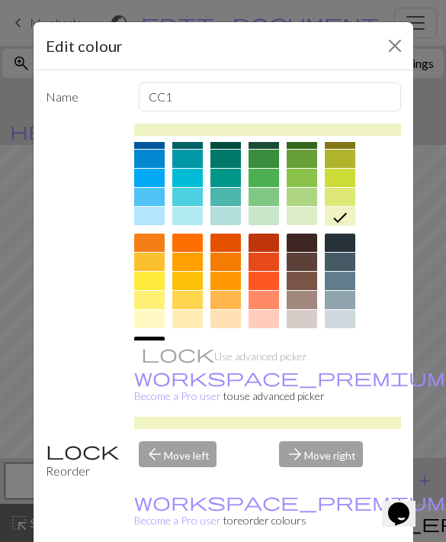
scroll to position [116, 0]
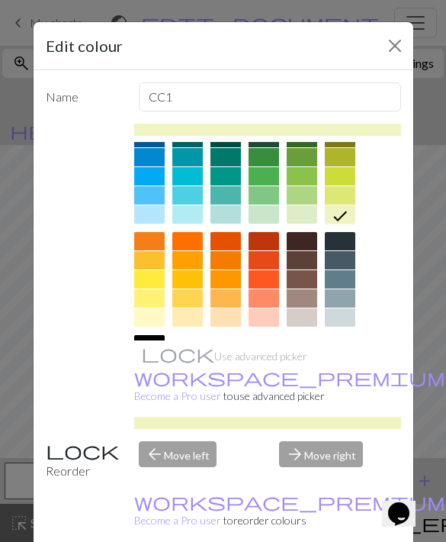
click at [146, 309] on div at bounding box center [149, 317] width 31 height 18
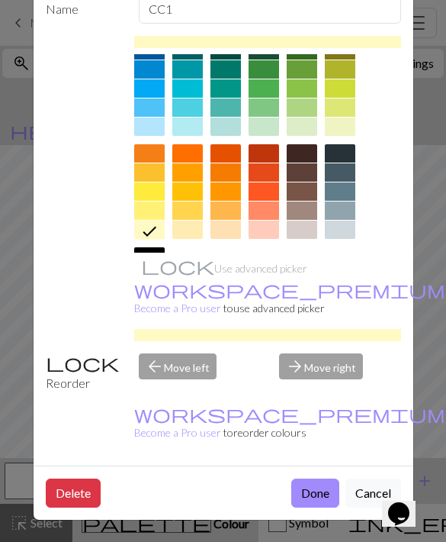
scroll to position [88, 0]
click at [310, 486] on button "Done" at bounding box center [315, 492] width 48 height 29
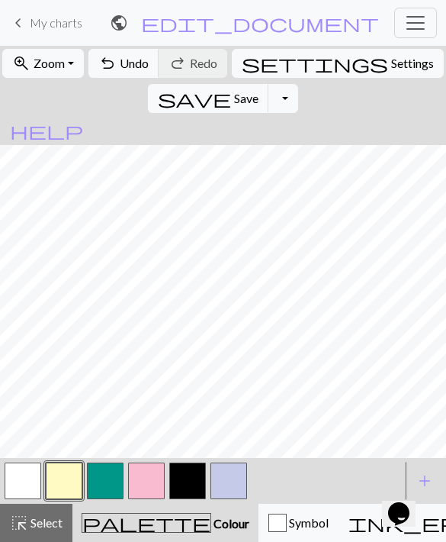
click at [187, 489] on button "button" at bounding box center [187, 480] width 37 height 37
click at [60, 472] on button "button" at bounding box center [64, 480] width 37 height 37
click at [197, 485] on button "button" at bounding box center [187, 480] width 37 height 37
click at [70, 467] on button "button" at bounding box center [64, 480] width 37 height 37
click at [146, 491] on button "button" at bounding box center [146, 480] width 37 height 37
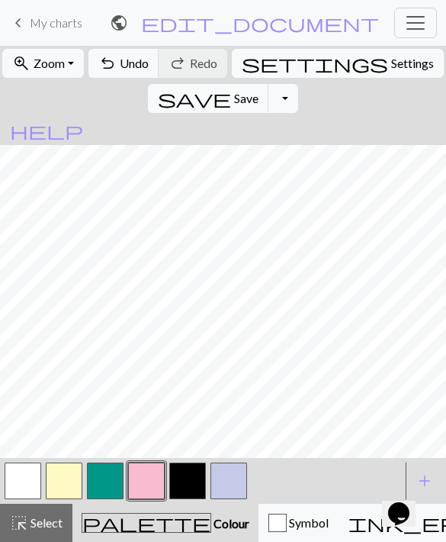
click at [51, 483] on button "button" at bounding box center [64, 480] width 37 height 37
click at [187, 479] on button "button" at bounding box center [187, 480] width 37 height 37
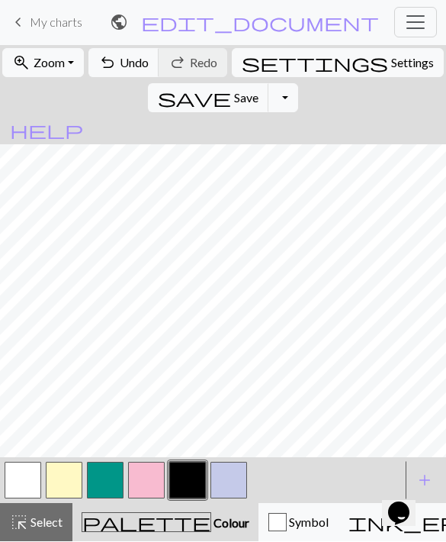
click at [134, 532] on button "palette Colour Colour" at bounding box center [165, 522] width 186 height 38
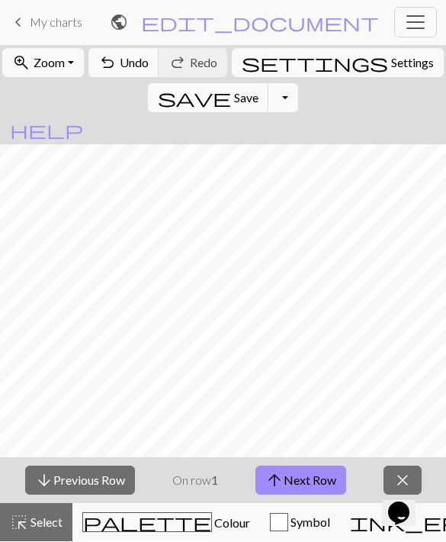
click at [290, 478] on button "arrow_upward Next Row" at bounding box center [301, 480] width 91 height 29
